Goal: Task Accomplishment & Management: Manage account settings

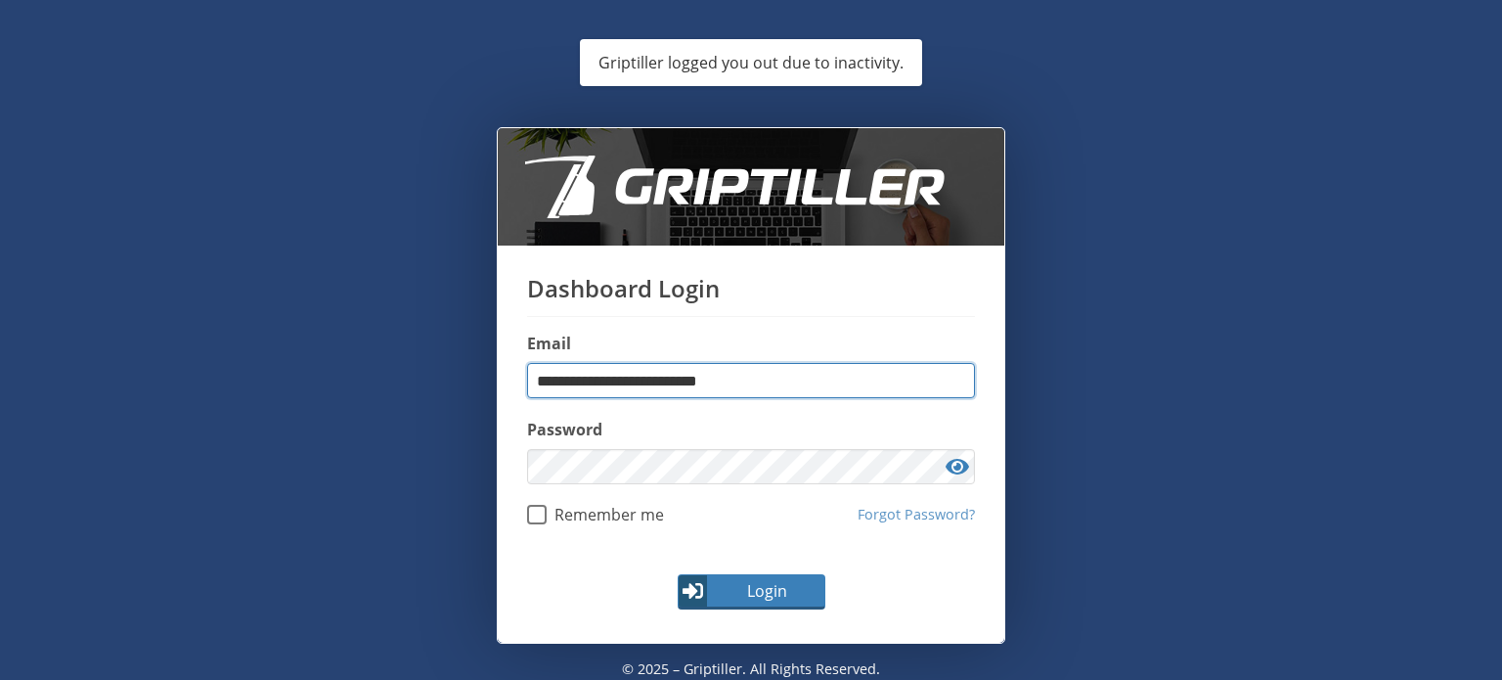
type input "**********"
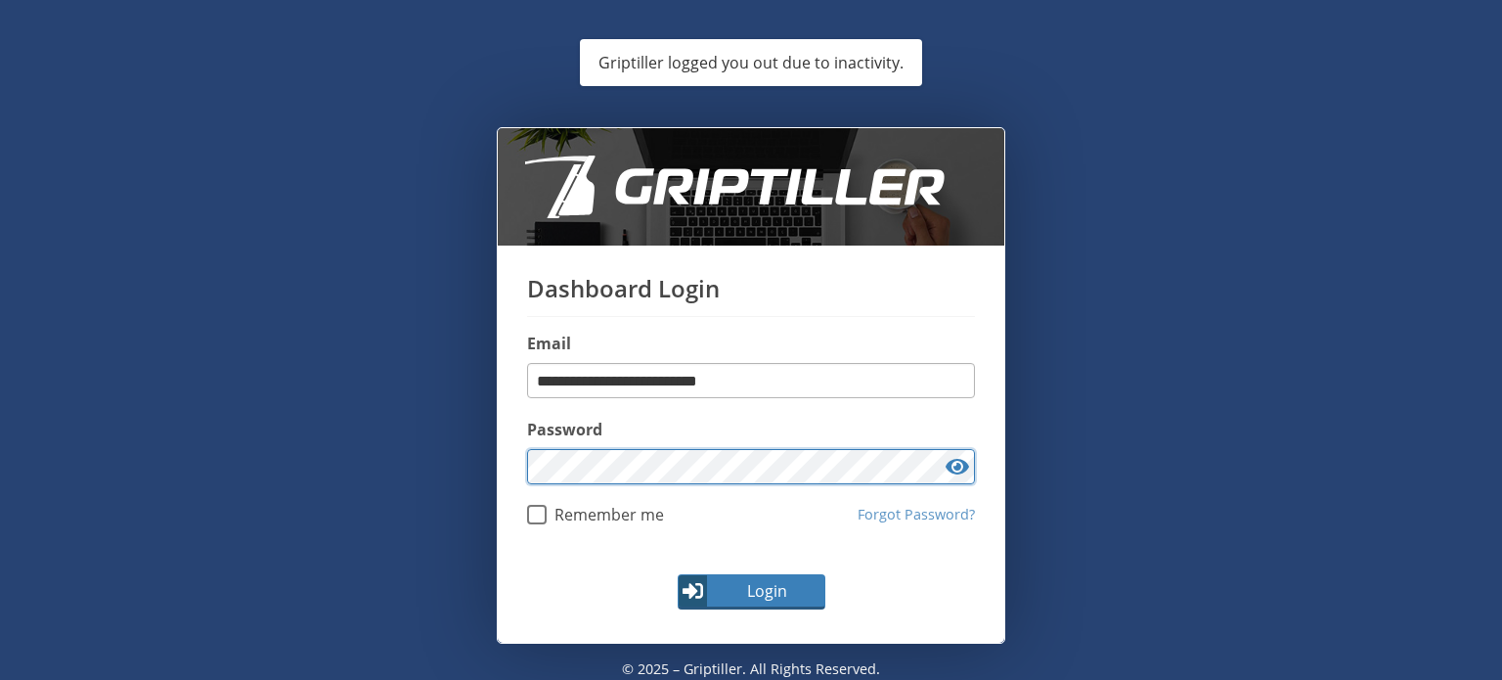
click at [678, 574] on button "Login" at bounding box center [752, 591] width 148 height 35
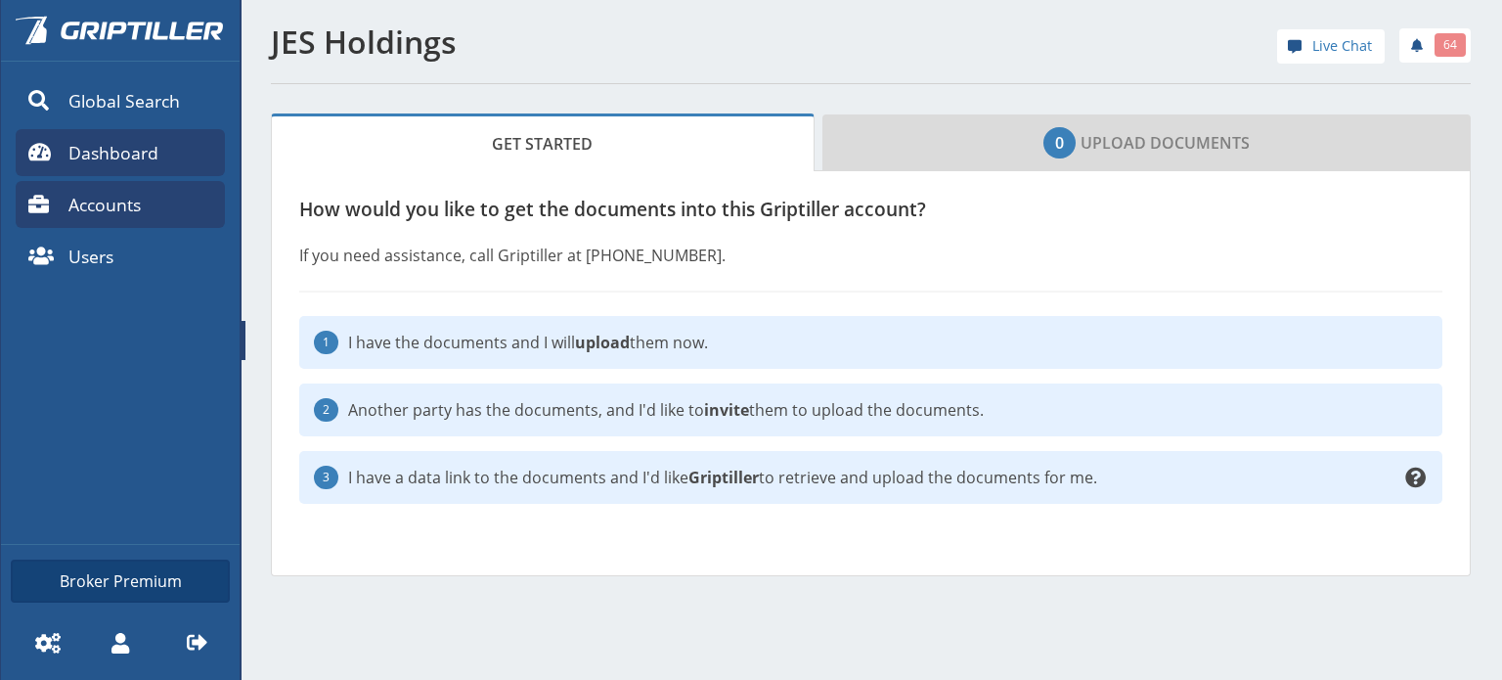
click at [89, 144] on span "Dashboard" at bounding box center [113, 152] width 90 height 25
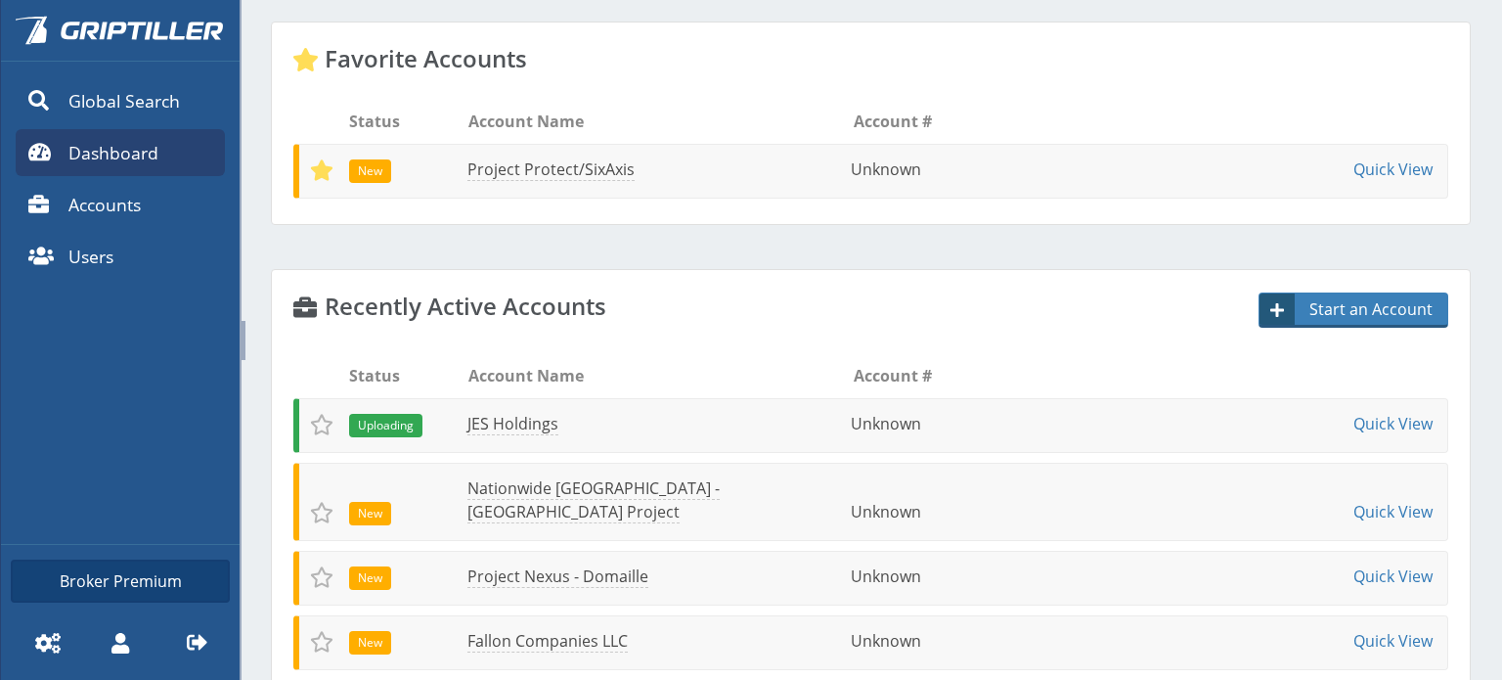
scroll to position [289, 0]
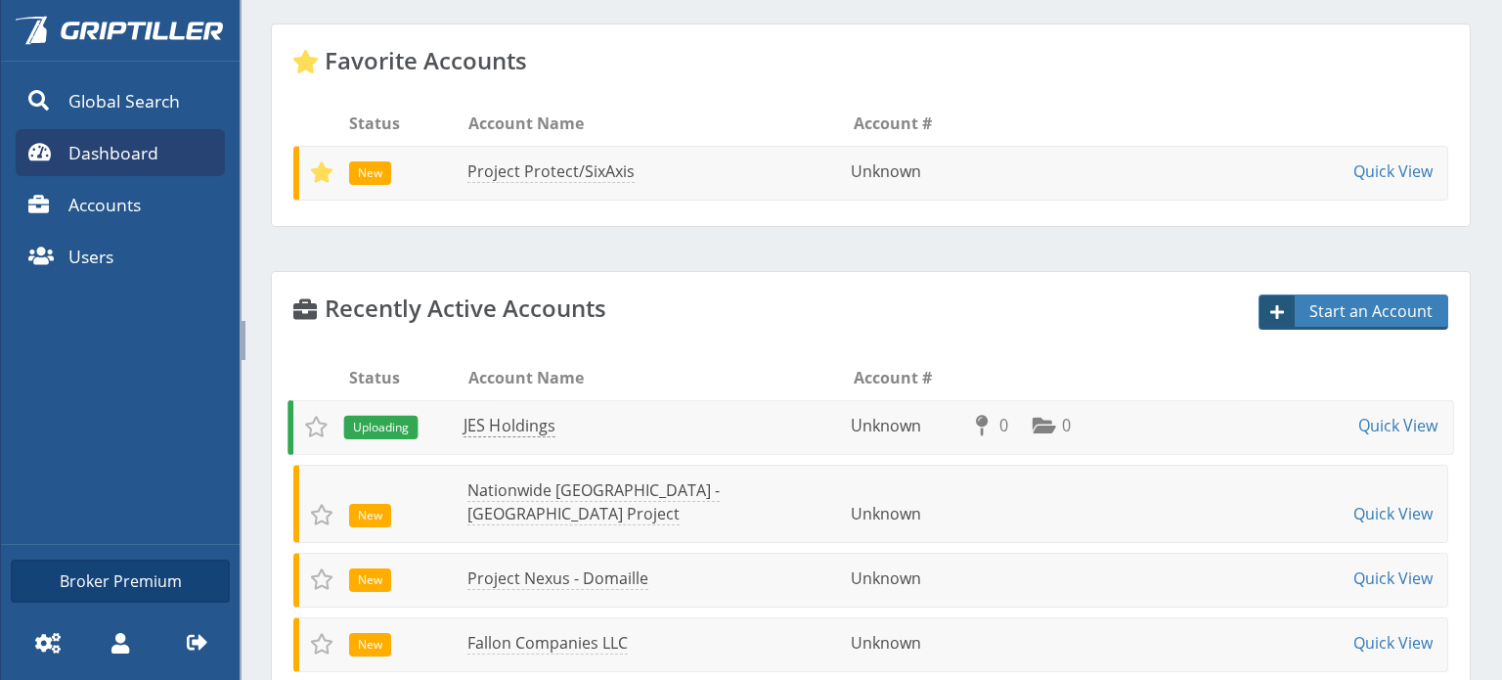
click at [503, 422] on link "JES Holdings" at bounding box center [510, 426] width 92 height 22
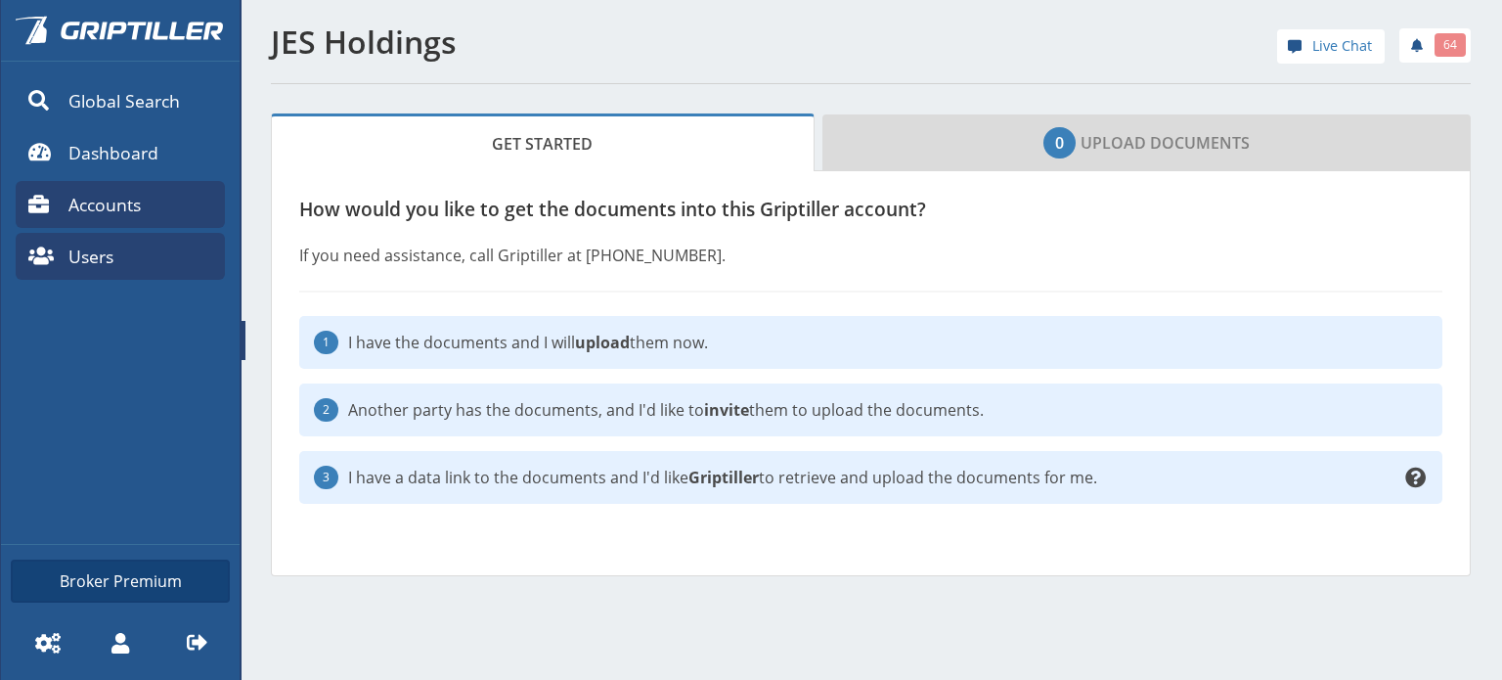
click at [94, 261] on span "Users" at bounding box center [90, 255] width 45 height 25
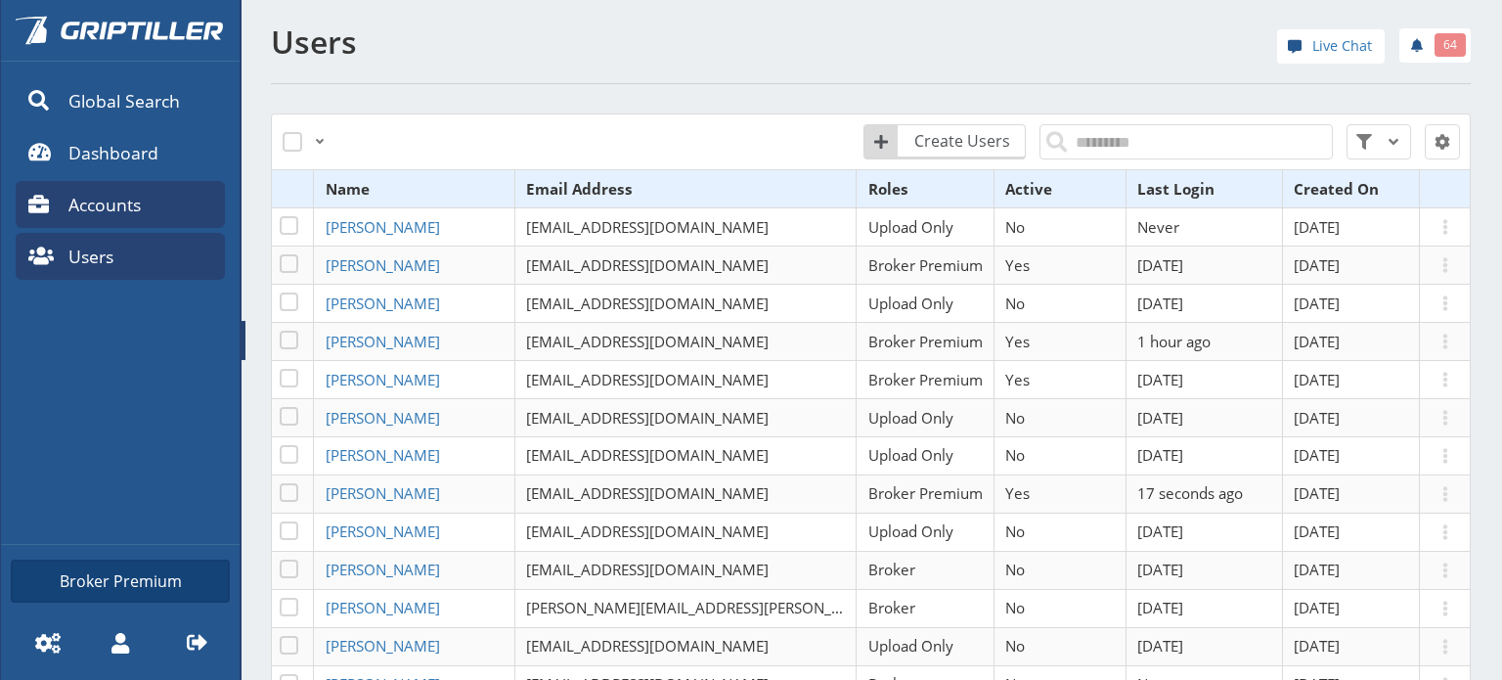
click at [82, 199] on span "Accounts" at bounding box center [104, 204] width 72 height 25
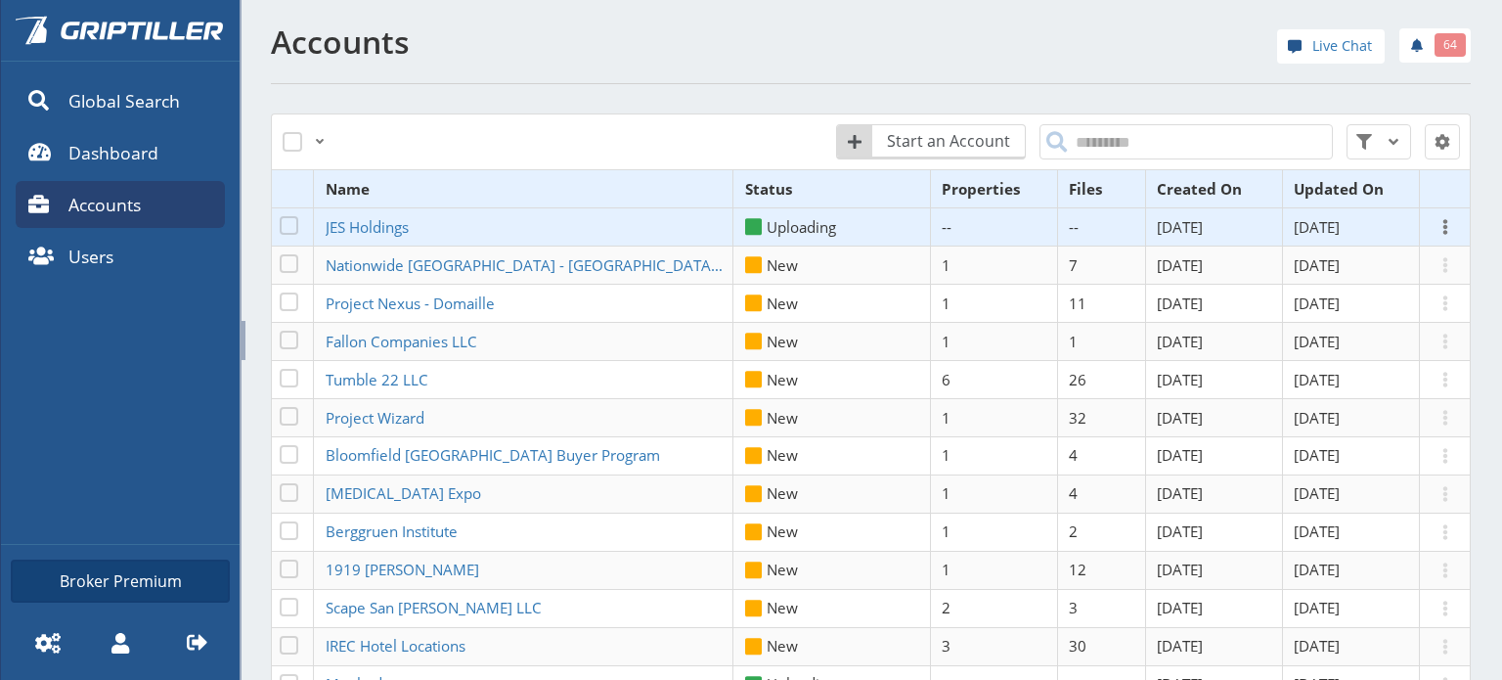
click at [1437, 224] on span at bounding box center [1445, 226] width 23 height 23
click at [1363, 245] on link "View" at bounding box center [1379, 241] width 100 height 32
click at [1434, 230] on span at bounding box center [1445, 226] width 23 height 23
click at [1355, 272] on link "Edit" at bounding box center [1379, 273] width 100 height 32
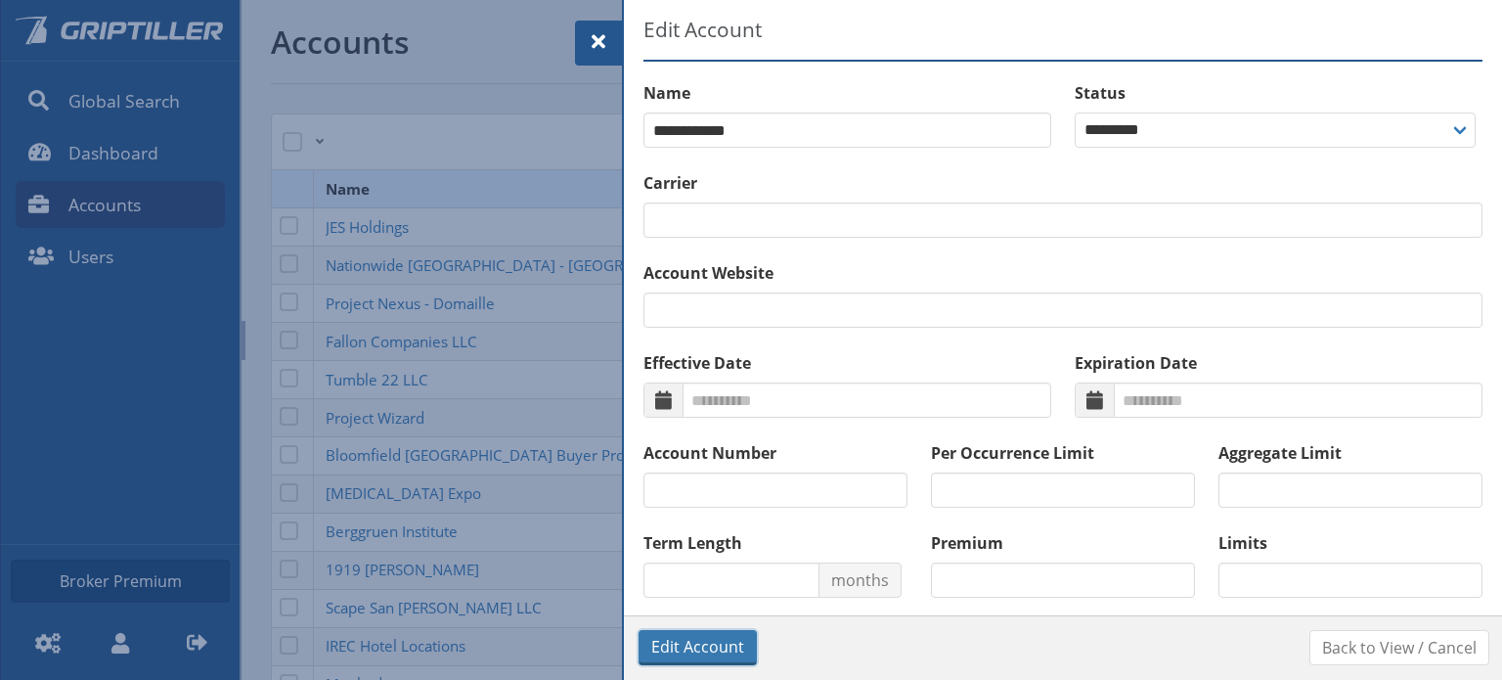
click at [693, 644] on span "Edit Account" at bounding box center [697, 646] width 93 height 23
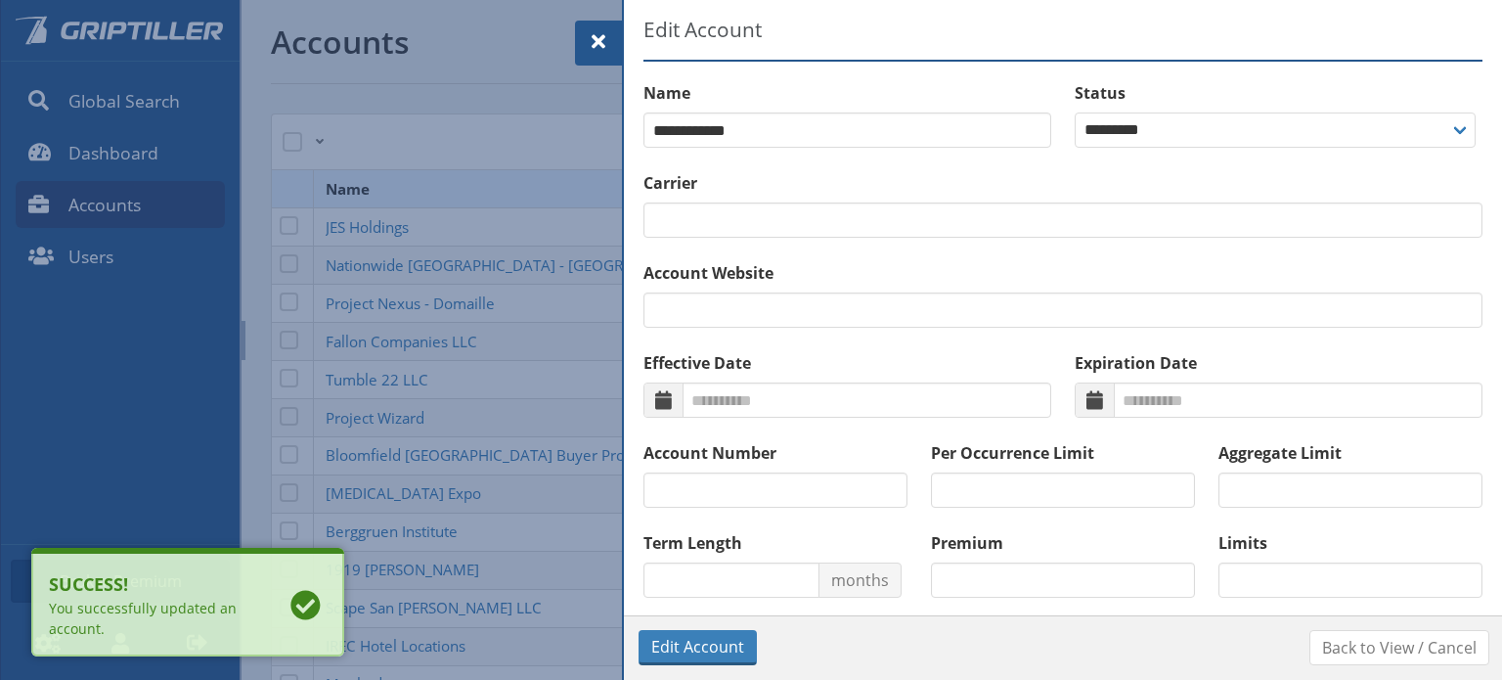
click at [445, 130] on div at bounding box center [751, 340] width 1502 height 680
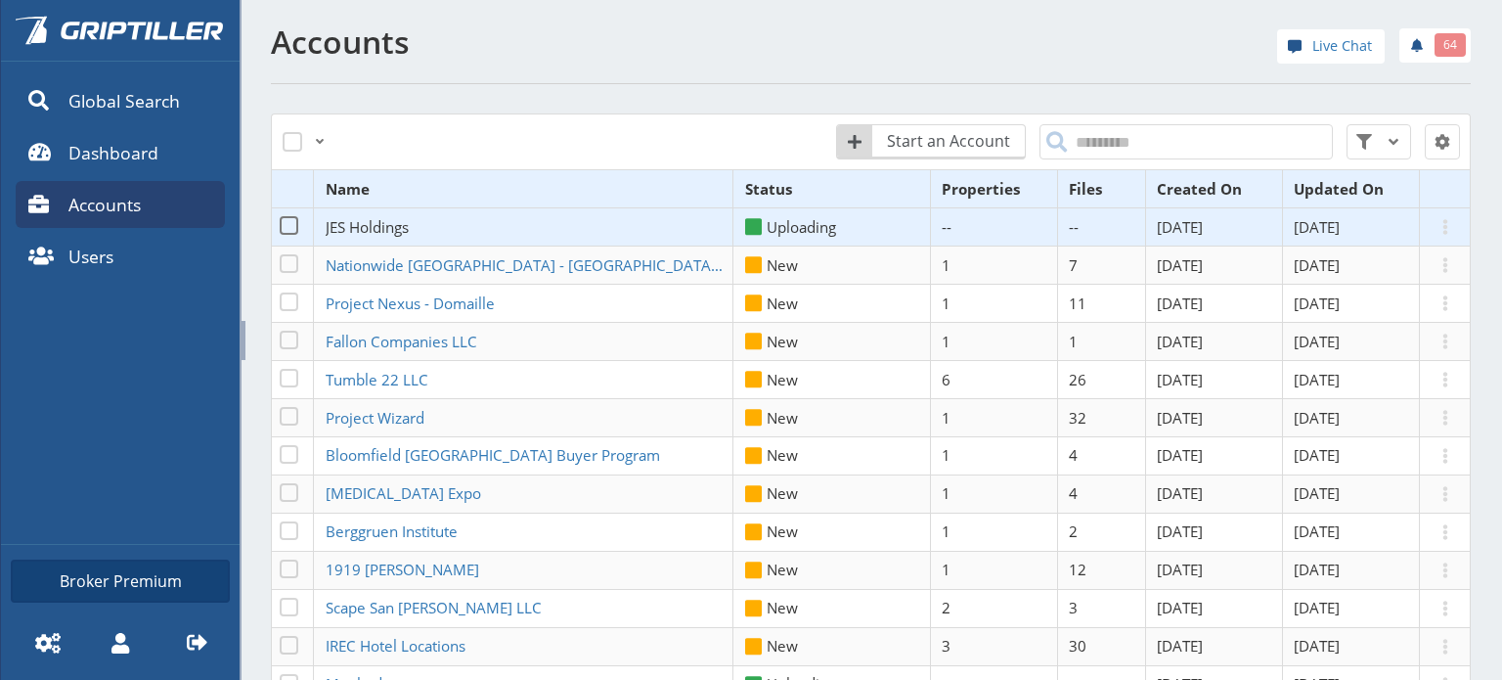
drag, startPoint x: 399, startPoint y: 222, endPoint x: 361, endPoint y: 230, distance: 38.9
click at [361, 230] on span "JES Holdings" at bounding box center [367, 227] width 83 height 20
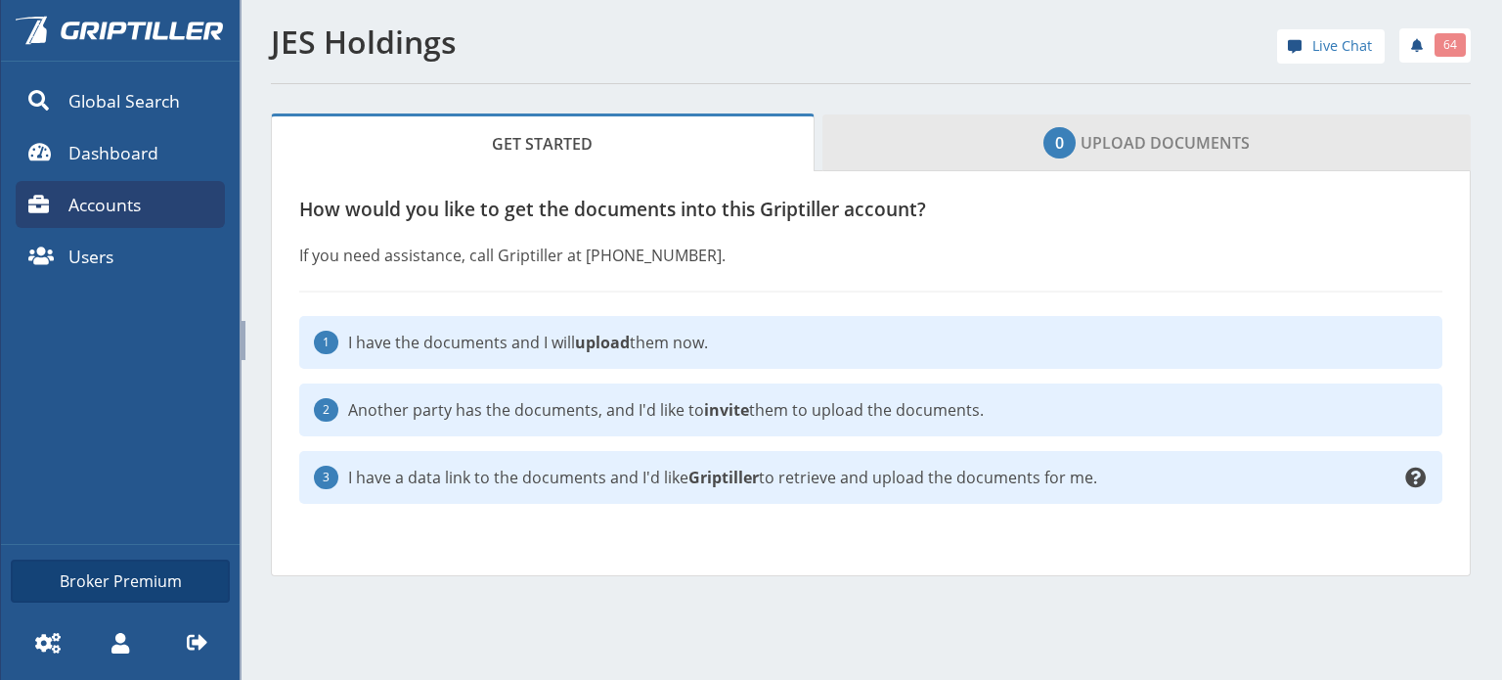
click at [1166, 152] on link "0 Upload Documents" at bounding box center [1146, 142] width 649 height 57
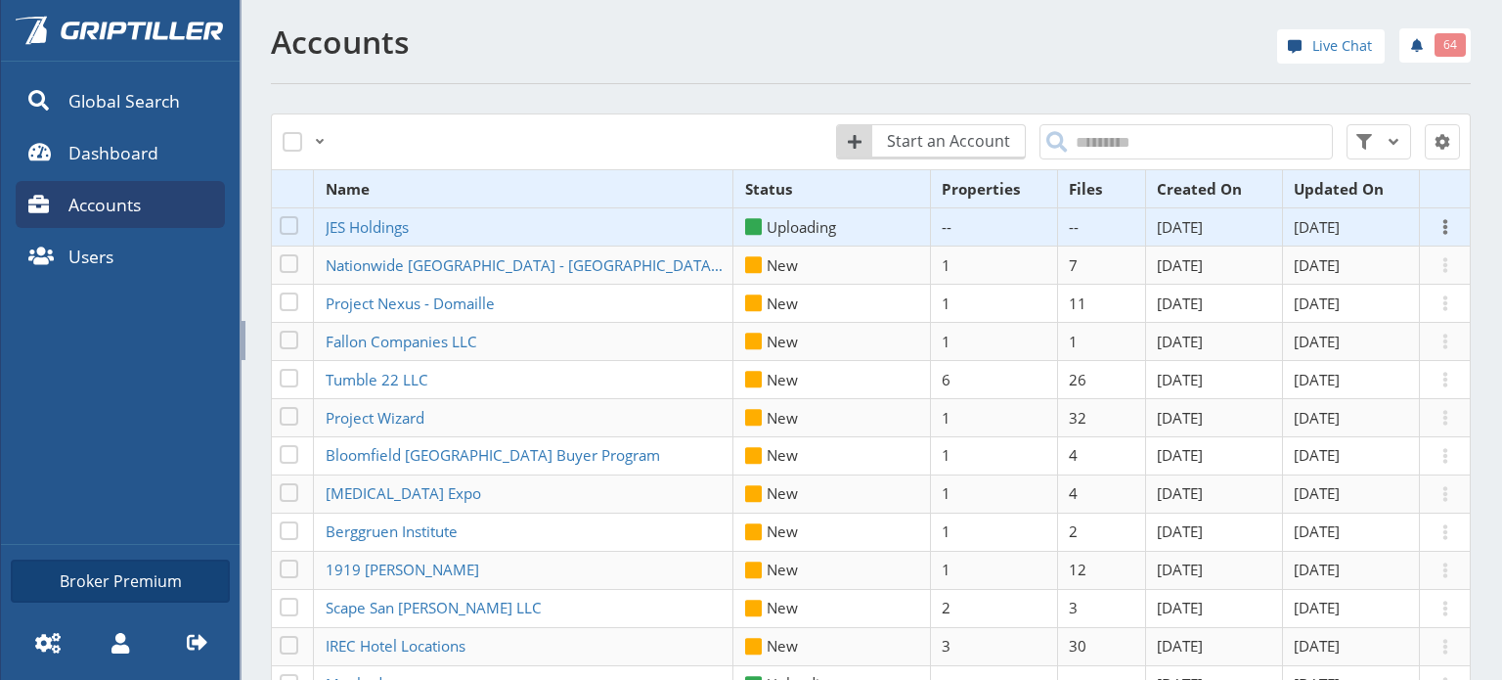
click at [1437, 228] on span at bounding box center [1445, 226] width 23 height 23
click at [287, 219] on span at bounding box center [289, 225] width 19 height 19
click at [1434, 228] on span at bounding box center [1445, 226] width 23 height 23
drag, startPoint x: 364, startPoint y: 210, endPoint x: 345, endPoint y: 190, distance: 27.7
drag, startPoint x: 345, startPoint y: 190, endPoint x: 329, endPoint y: 229, distance: 42.5
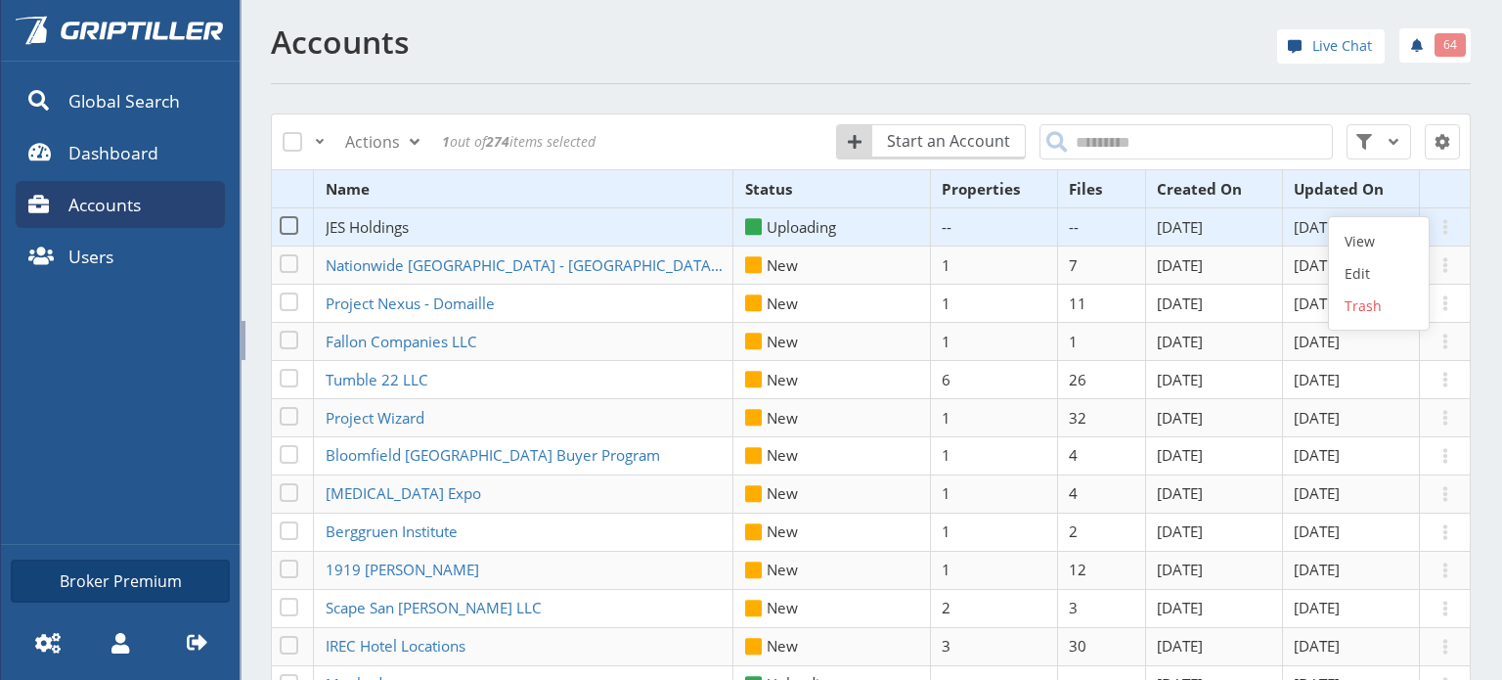
click at [329, 229] on span "JES Holdings" at bounding box center [367, 227] width 83 height 20
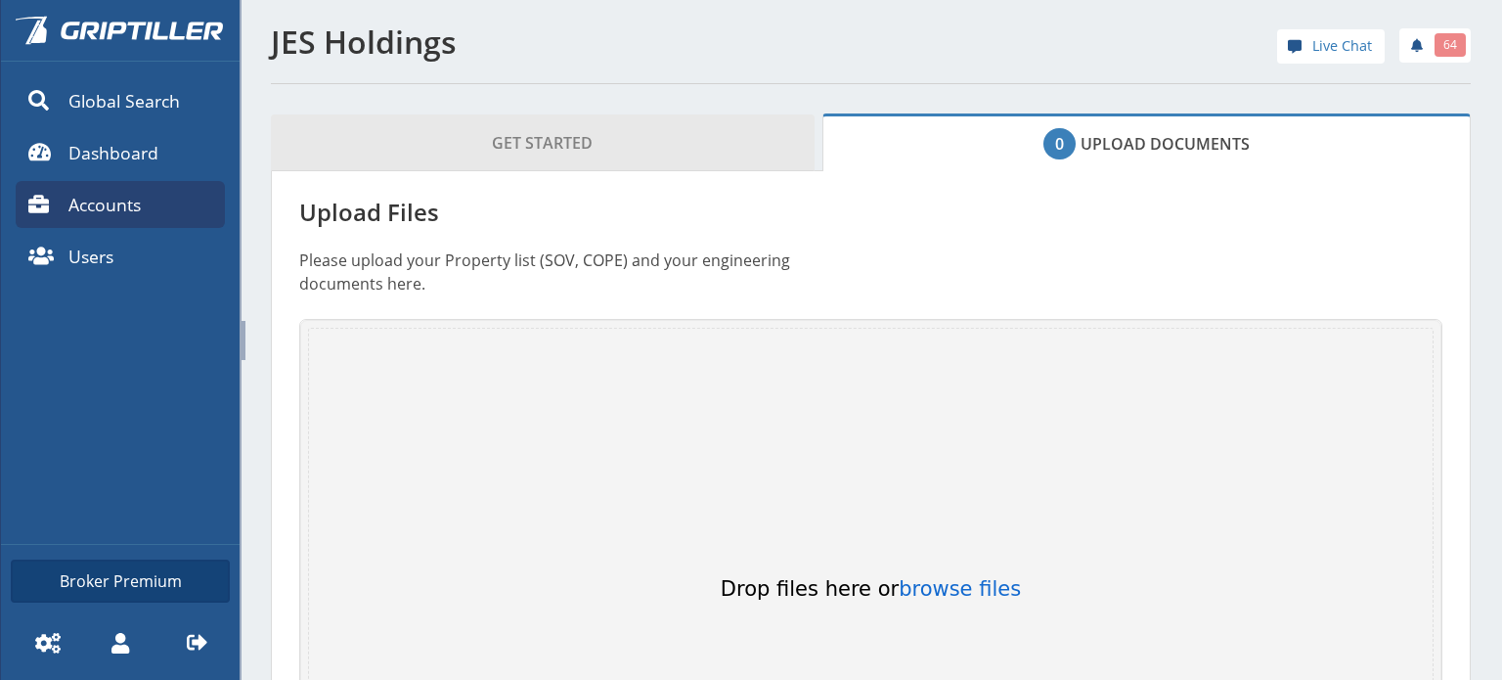
click at [567, 151] on span "Get Started" at bounding box center [542, 142] width 101 height 39
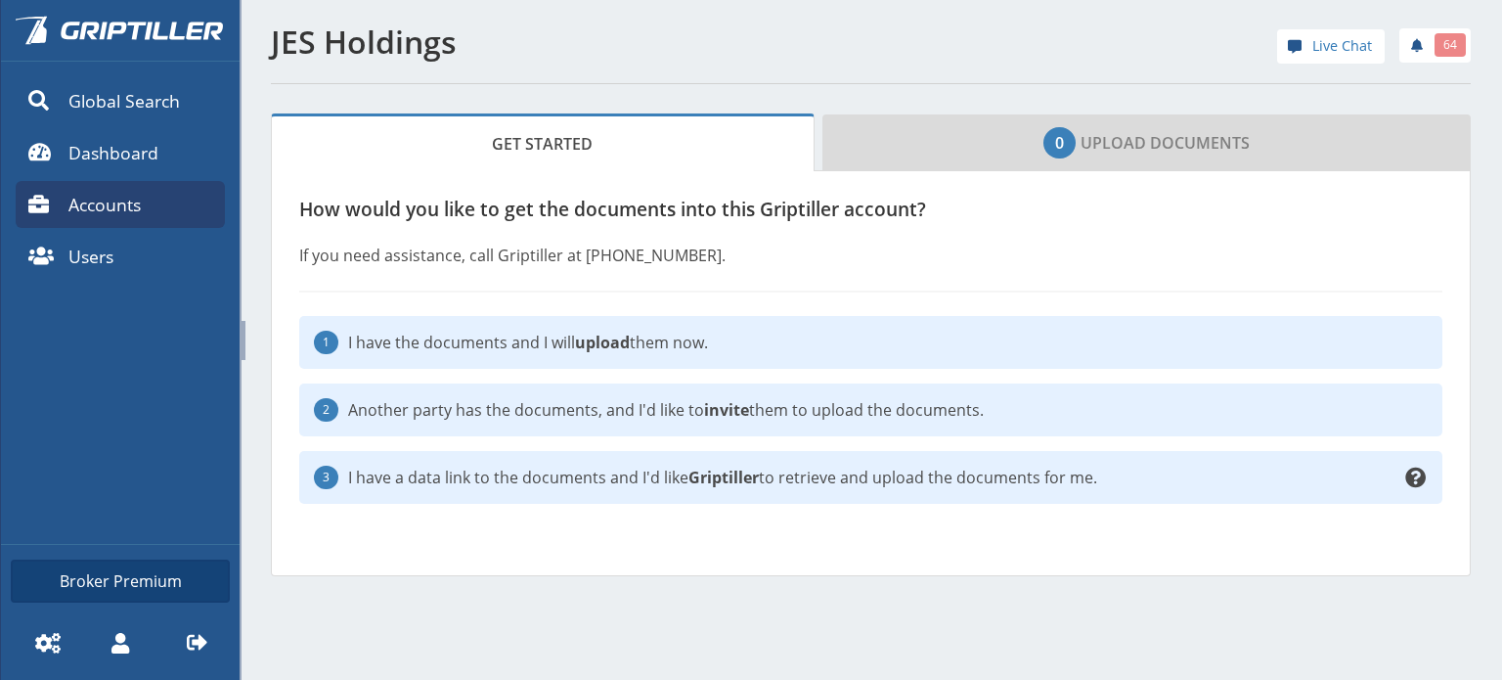
click at [550, 410] on p "Another party has the documents, and I'd like to invite them to upload the docu…" at bounding box center [888, 409] width 1080 height 23
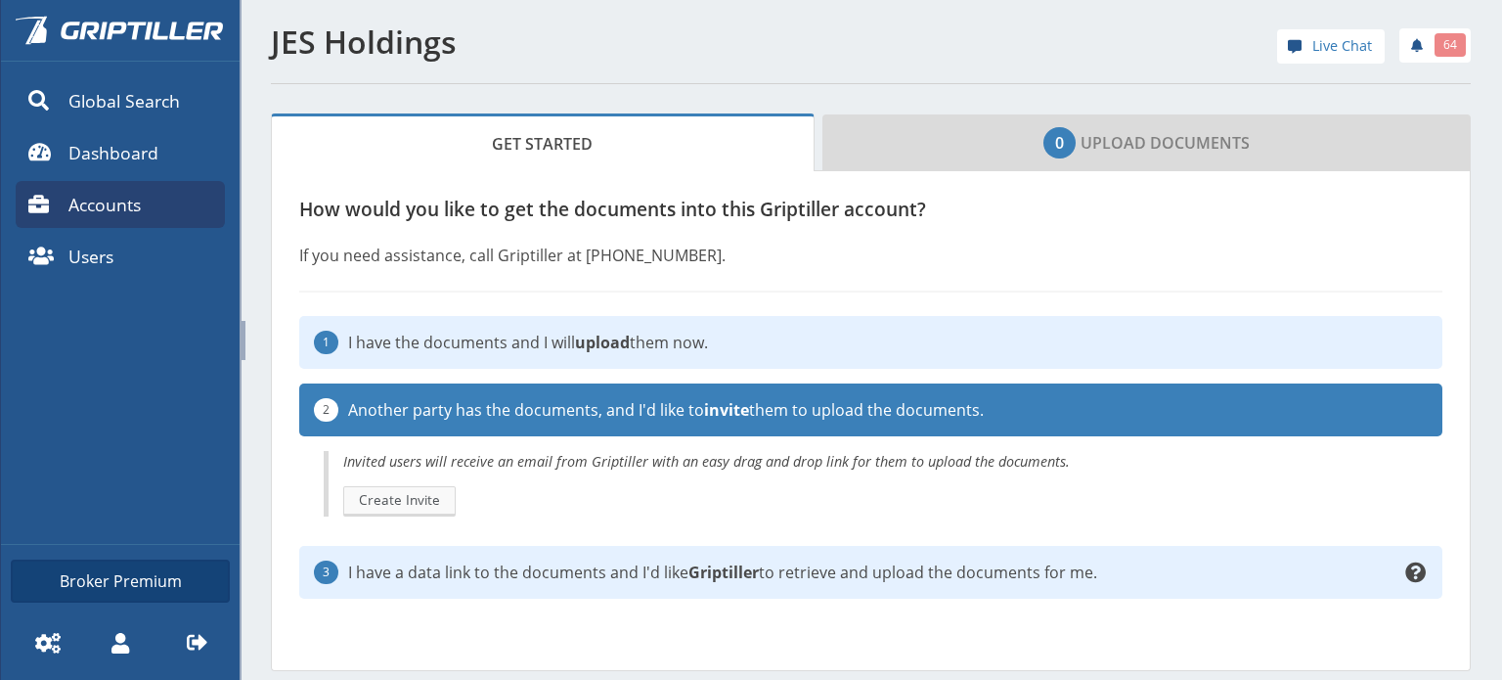
click at [383, 498] on span "Create Invite" at bounding box center [399, 500] width 81 height 20
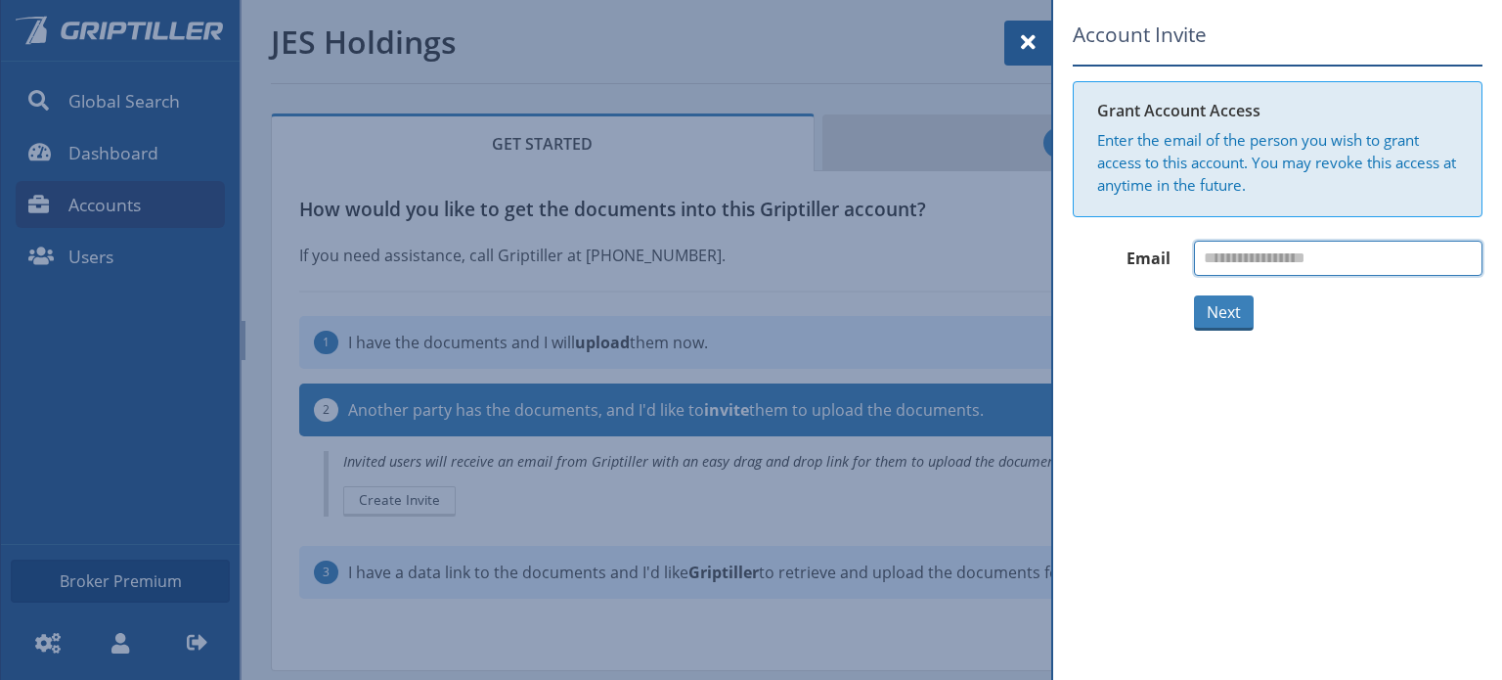
click at [1272, 246] on input "email" at bounding box center [1338, 258] width 288 height 35
type input "**********"
click at [1226, 299] on button "Next" at bounding box center [1224, 312] width 60 height 35
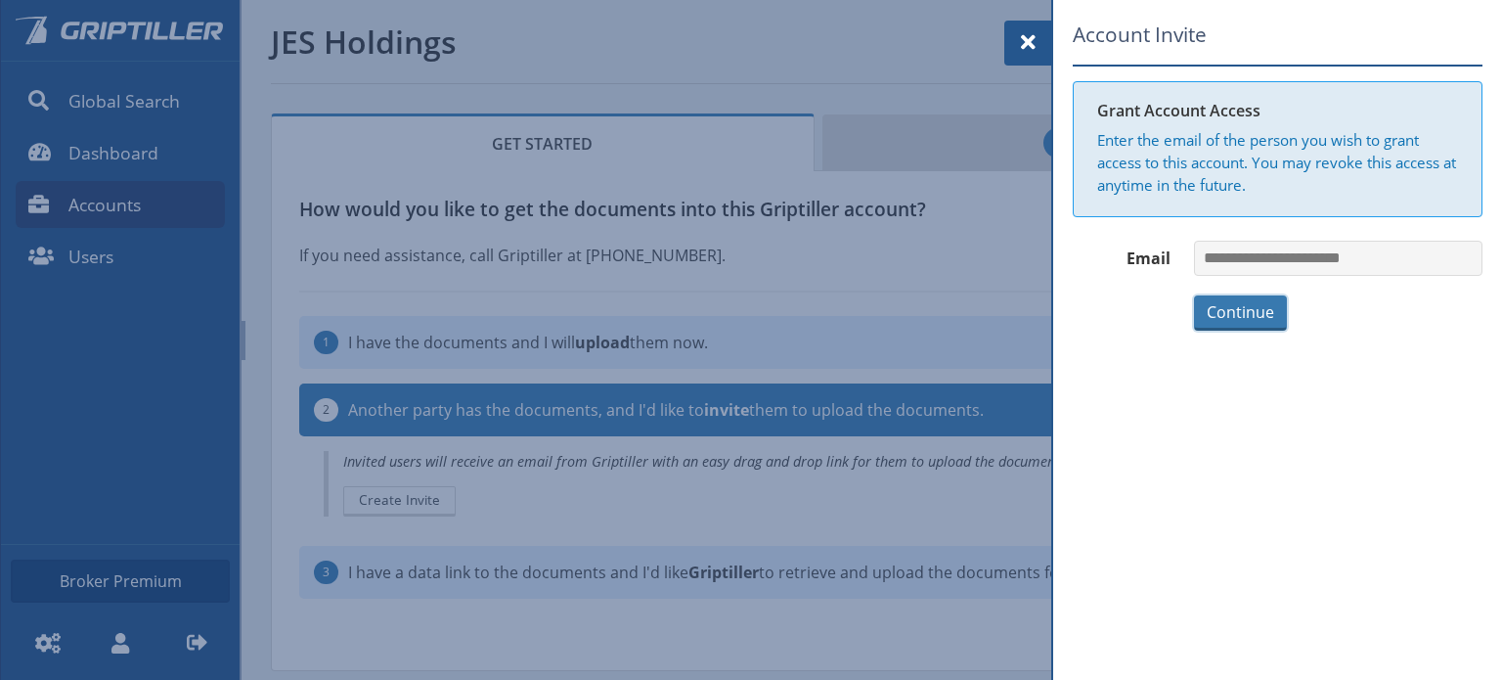
click at [1228, 305] on button "Continue" at bounding box center [1240, 312] width 93 height 35
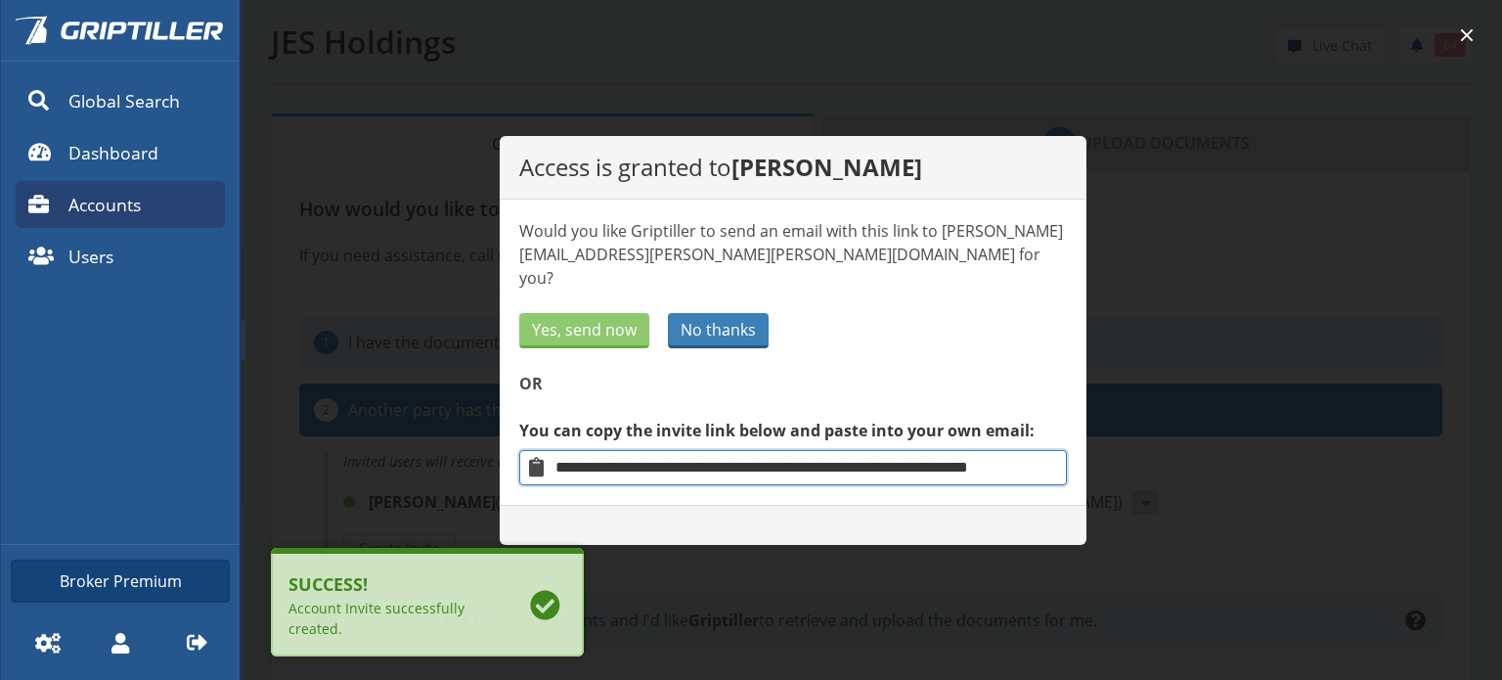
click at [606, 457] on input "**********" at bounding box center [793, 467] width 548 height 35
